Goal: Navigation & Orientation: Understand site structure

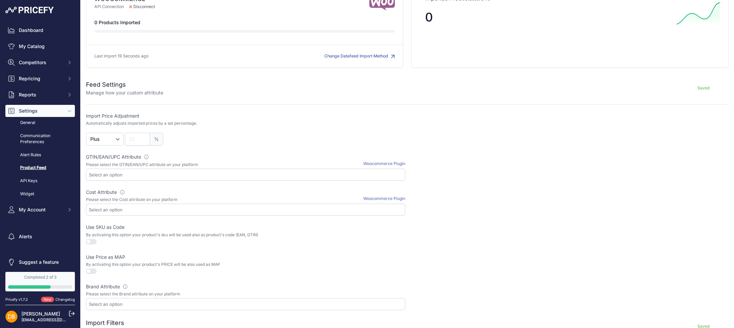
scroll to position [100, 0]
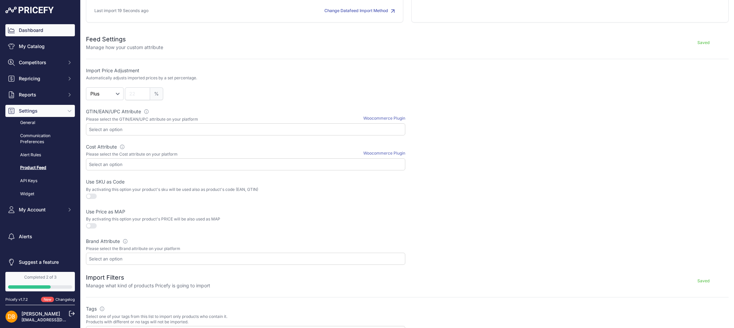
click at [31, 36] on link "Dashboard" at bounding box center [40, 30] width 70 height 12
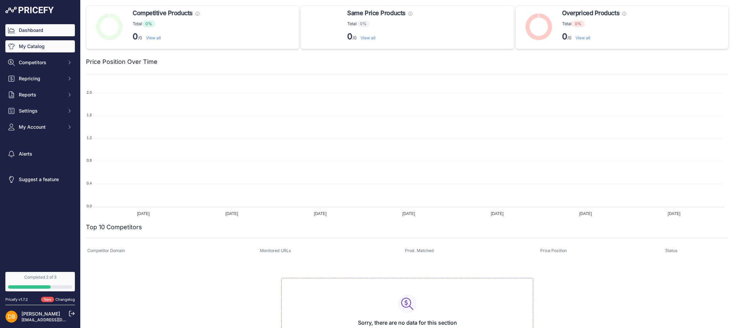
click at [43, 49] on link "My Catalog" at bounding box center [40, 46] width 70 height 12
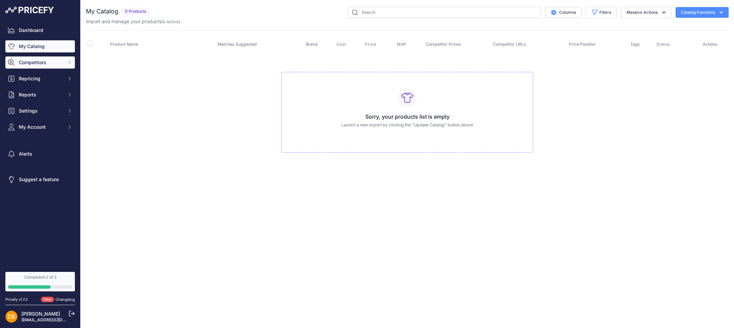
click at [47, 62] on span "Competitors" at bounding box center [41, 62] width 44 height 7
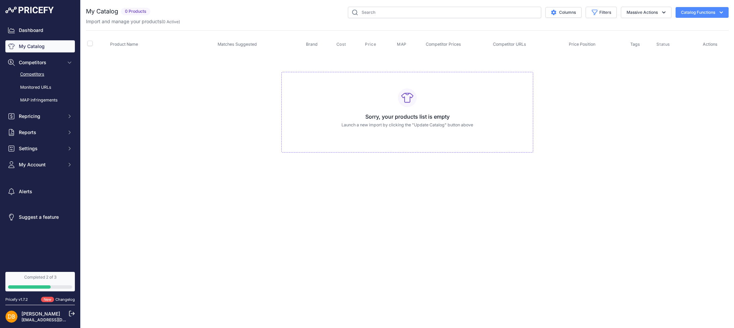
click at [40, 72] on link "Competitors" at bounding box center [40, 75] width 70 height 12
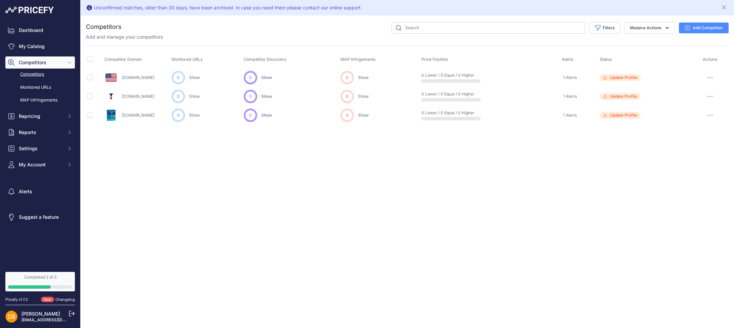
click at [713, 76] on button "button" at bounding box center [710, 77] width 13 height 9
click at [613, 143] on div "Unconfirmed matches, older than 30 days, have been archived. In case you need t…" at bounding box center [408, 164] width 654 height 328
click at [36, 87] on link "Monitored URLs" at bounding box center [40, 88] width 70 height 12
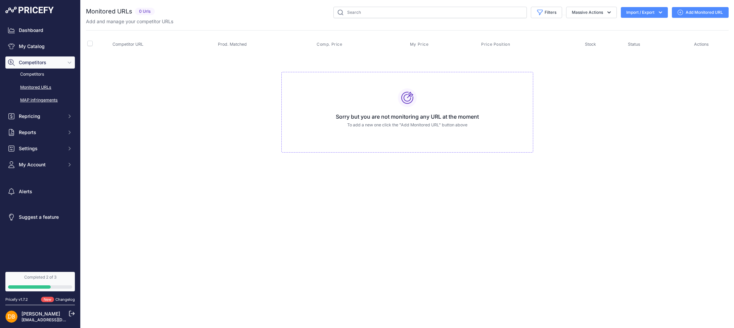
click at [32, 98] on link "MAP infringements" at bounding box center [40, 100] width 70 height 12
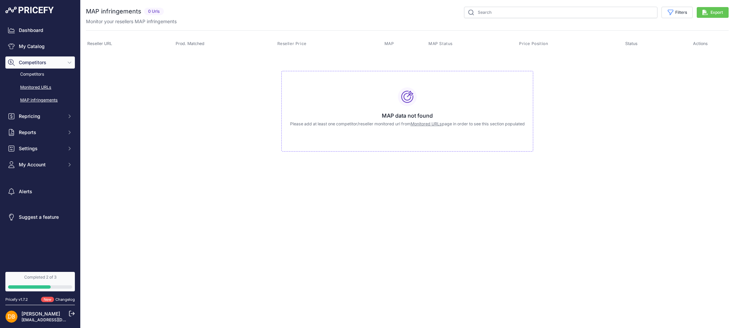
click at [30, 87] on link "Monitored URLs" at bounding box center [40, 88] width 70 height 12
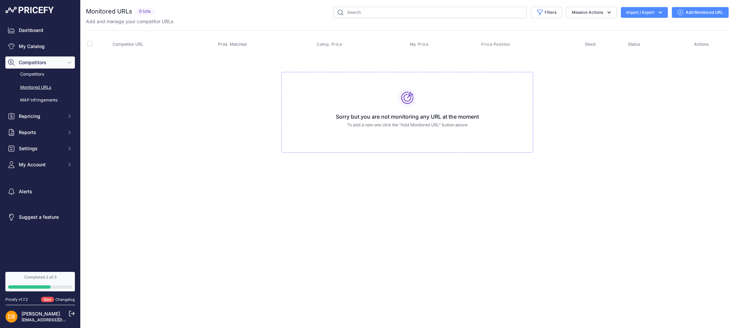
click at [40, 72] on link "Competitors" at bounding box center [40, 75] width 70 height 12
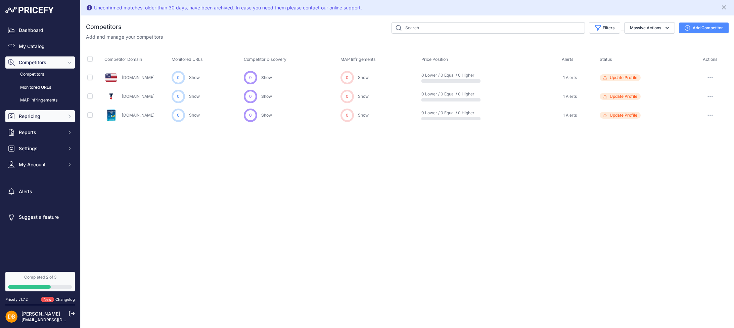
click at [63, 122] on button "Repricing" at bounding box center [40, 116] width 70 height 12
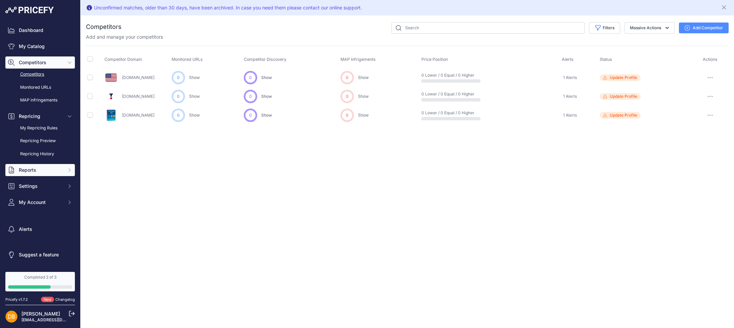
click at [66, 173] on button "Reports" at bounding box center [40, 170] width 70 height 12
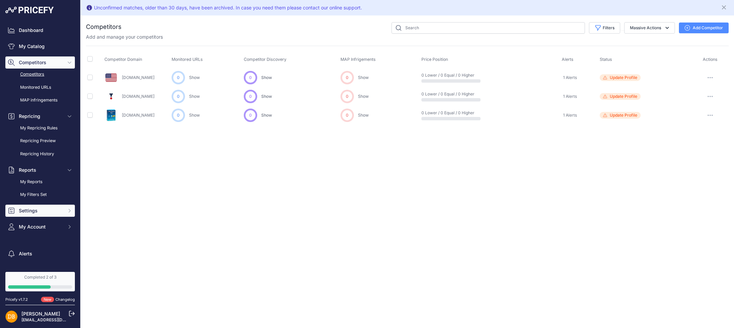
click at [56, 215] on button "Settings" at bounding box center [40, 211] width 70 height 12
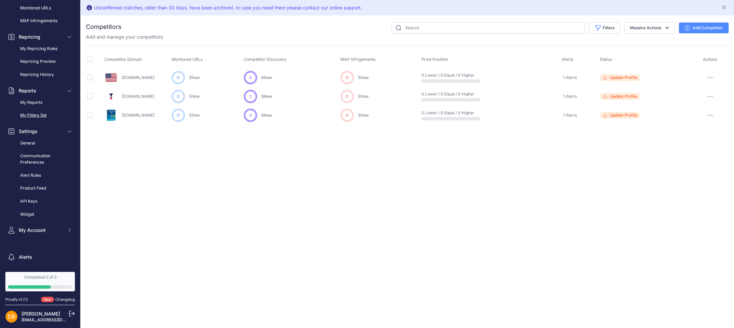
scroll to position [104, 0]
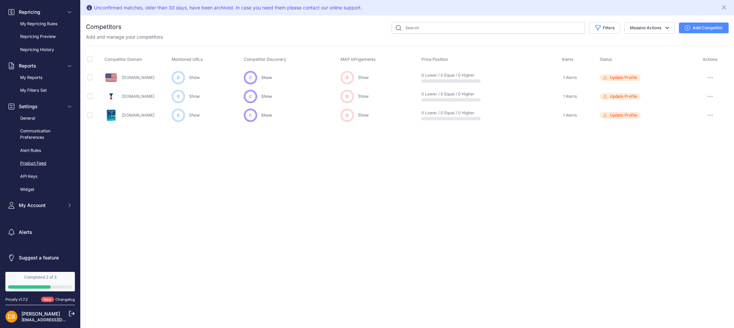
click at [66, 165] on link "Product Feed" at bounding box center [40, 164] width 70 height 12
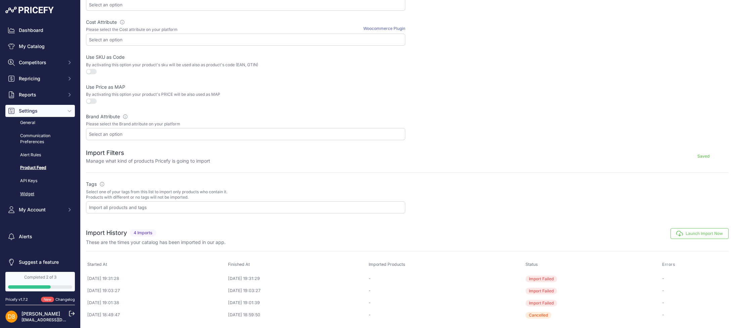
scroll to position [4, 0]
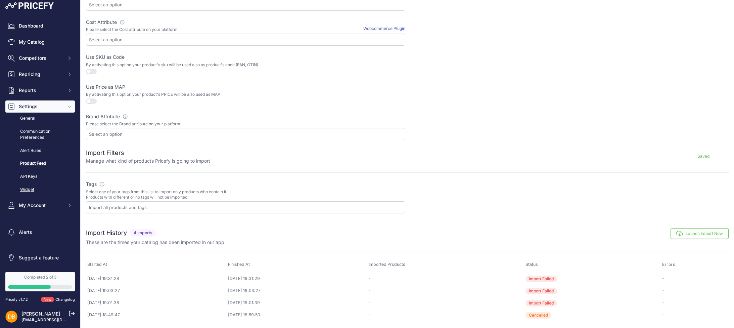
click at [42, 190] on link "Widget" at bounding box center [40, 190] width 70 height 12
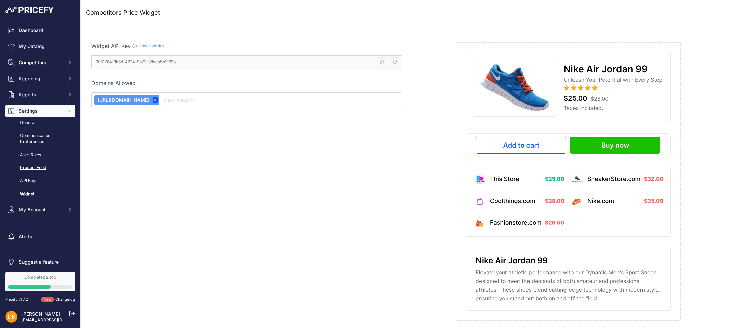
click at [48, 167] on link "Product Feed" at bounding box center [40, 168] width 70 height 12
